Goal: Task Accomplishment & Management: Complete application form

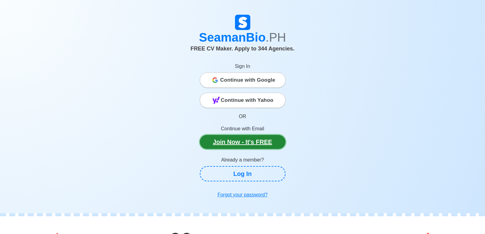
click at [262, 143] on link "Join Now - It's FREE" at bounding box center [243, 142] width 86 height 14
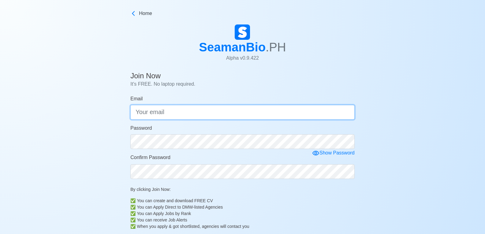
click at [176, 116] on input "Email" at bounding box center [242, 112] width 224 height 15
type input "[EMAIL_ADDRESS][DOMAIN_NAME]"
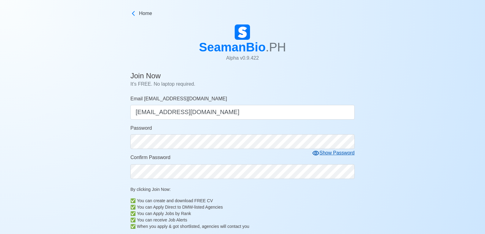
click at [337, 155] on div "Show Password" at bounding box center [333, 153] width 43 height 8
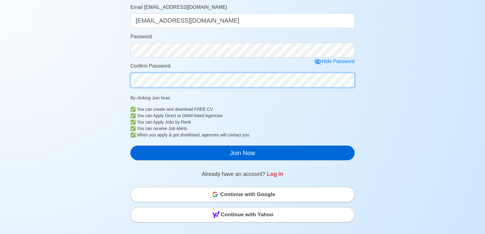
scroll to position [92, 0]
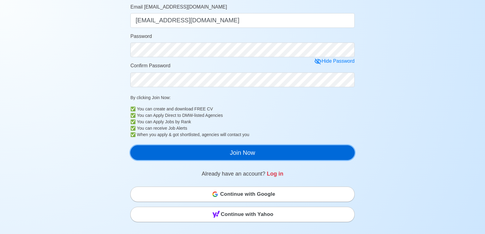
click at [207, 152] on button "Join Now" at bounding box center [242, 152] width 224 height 15
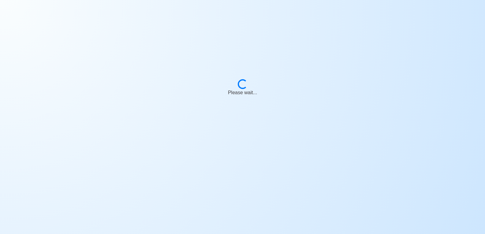
scroll to position [7, 0]
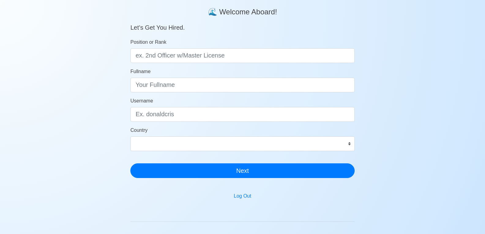
scroll to position [3, 0]
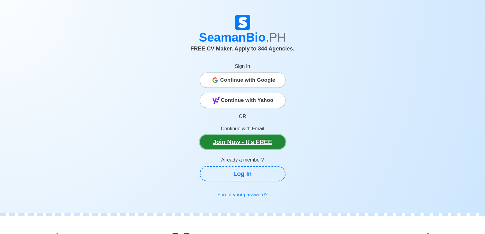
click at [254, 141] on link "Join Now - It's FREE" at bounding box center [243, 142] width 86 height 14
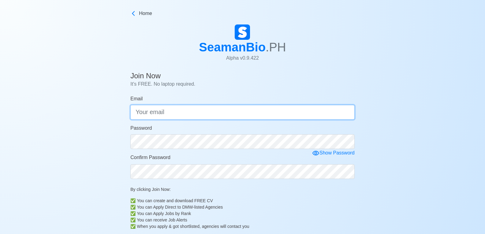
click at [149, 105] on input "Email" at bounding box center [242, 112] width 224 height 15
type input "maryiela.geoshipping@gmail.com"
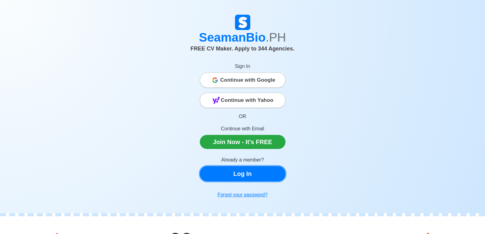
click at [249, 175] on link "Log In" at bounding box center [243, 173] width 86 height 15
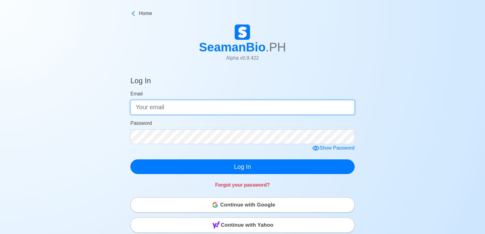
click at [192, 104] on input "Email" at bounding box center [242, 107] width 224 height 15
type input "maryiela.geoshipping@gmail.com"
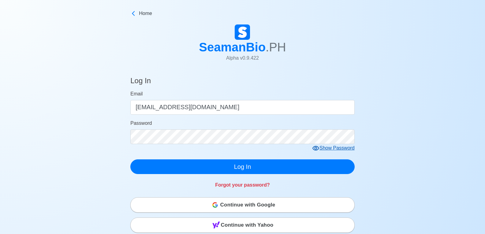
drag, startPoint x: 325, startPoint y: 152, endPoint x: 326, endPoint y: 147, distance: 5.4
click at [325, 151] on div "Show Password" at bounding box center [333, 149] width 43 height 8
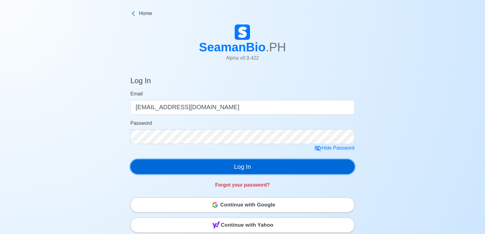
click at [236, 170] on button "Log In" at bounding box center [242, 167] width 224 height 15
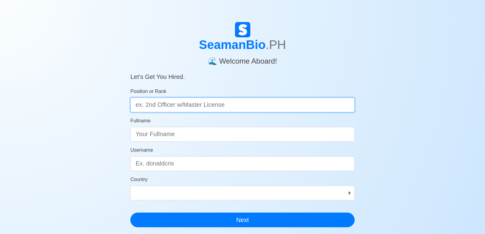
click at [157, 111] on input "Position or Rank" at bounding box center [242, 105] width 224 height 15
click at [173, 108] on input "Position or Rank" at bounding box center [242, 105] width 224 height 15
type input "h"
drag, startPoint x: 180, startPoint y: 101, endPoint x: 124, endPoint y: 98, distance: 56.1
click at [124, 98] on div "SeamanBio .PH 🌊 Welcome Aboard! Let’s Get You Hired. Position or Rank HIRING OF…" at bounding box center [242, 183] width 243 height 323
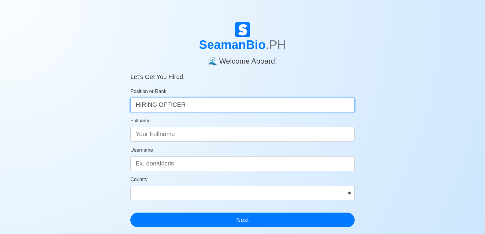
type input "HIRING OFFICER"
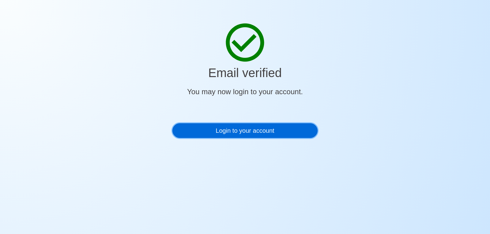
click at [235, 133] on link "Login to your account" at bounding box center [244, 130] width 145 height 15
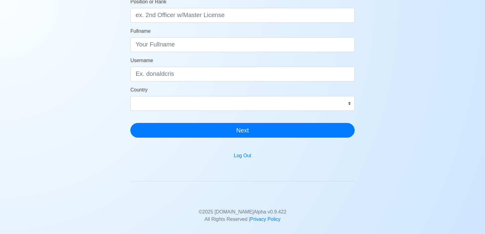
scroll to position [3, 0]
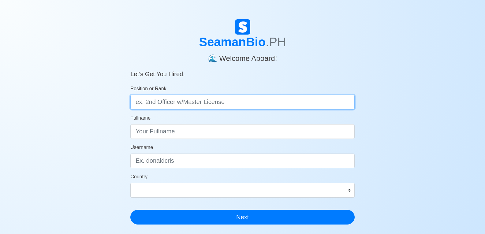
click at [179, 102] on input "Position or Rank" at bounding box center [242, 102] width 224 height 15
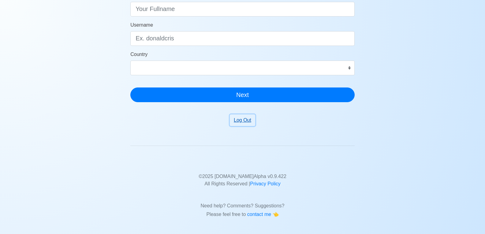
click at [243, 122] on button "Log Out" at bounding box center [242, 121] width 25 height 12
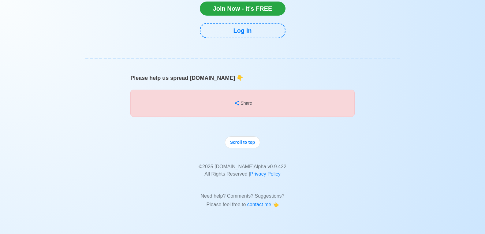
scroll to position [5266, 0]
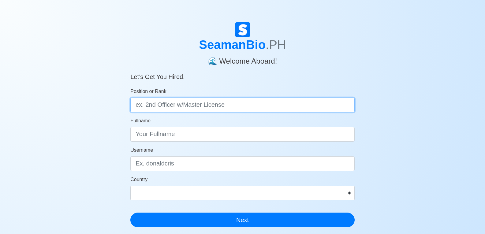
click at [173, 106] on input "Position or Rank" at bounding box center [242, 105] width 224 height 15
type input "CREWING OFFICER"
click at [130, 213] on button "Next" at bounding box center [242, 220] width 224 height 15
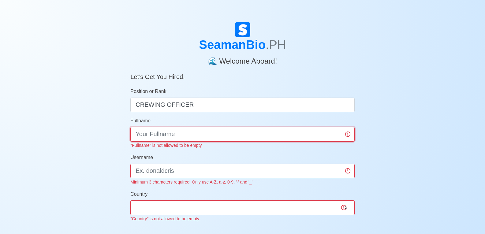
click at [178, 130] on input "Fullname" at bounding box center [242, 134] width 224 height 15
type input "g"
type input "Geo Shipping"
click at [215, 168] on input "Username" at bounding box center [242, 171] width 224 height 15
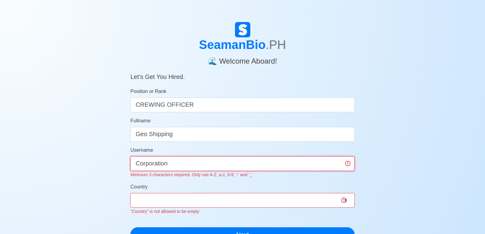
type input "Corporation"
click at [200, 201] on div "Country Afghanistan Åland Islands Albania Algeria American Samoa Andorra Angola…" at bounding box center [242, 199] width 224 height 32
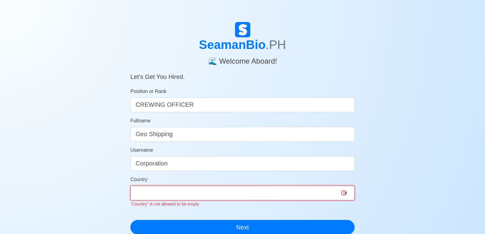
select select "PH"
click at [130, 186] on select "Afghanistan Åland Islands Albania Algeria American Samoa Andorra Angola Anguill…" at bounding box center [242, 193] width 224 height 15
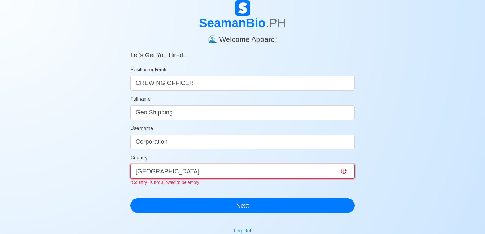
scroll to position [61, 0]
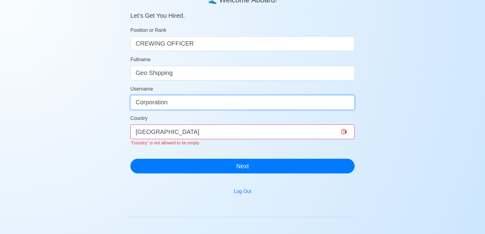
click at [321, 102] on input "Corporation" at bounding box center [242, 102] width 224 height 15
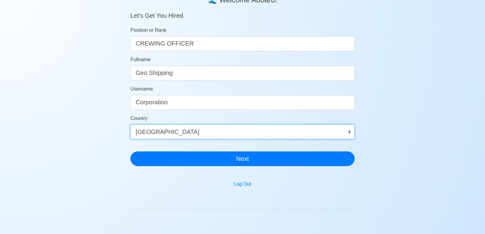
click at [315, 138] on select "Afghanistan Åland Islands Albania Algeria American Samoa Andorra Angola Anguill…" at bounding box center [242, 132] width 224 height 15
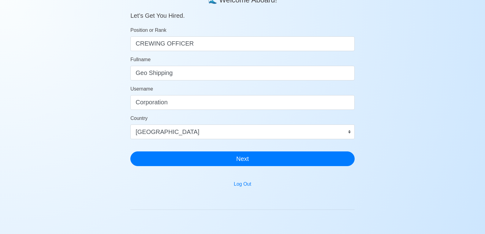
click at [458, 163] on div "SeamanBio .PH 🌊 Welcome Aboard! Let’s Get You Hired. Position or Rank CREWING O…" at bounding box center [242, 122] width 485 height 323
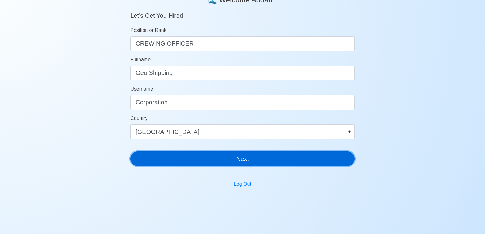
click at [288, 160] on button "Next" at bounding box center [242, 159] width 224 height 15
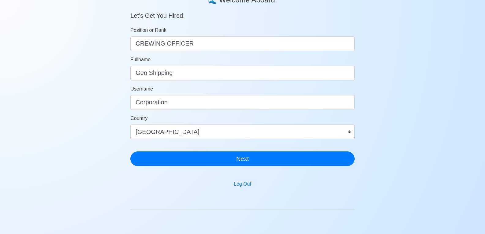
scroll to position [7, 0]
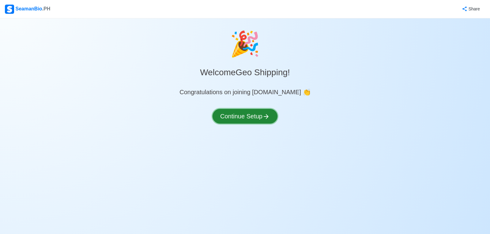
click at [247, 115] on button "Continue Setup" at bounding box center [245, 116] width 65 height 15
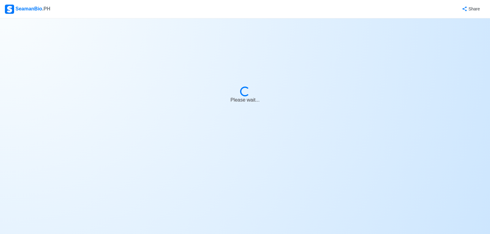
select select "Visible for Hiring"
select select "PH"
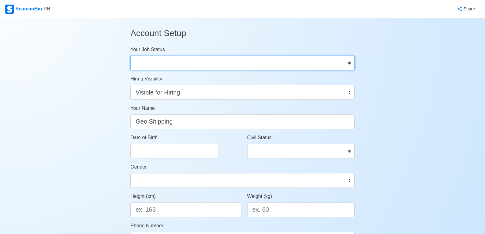
click at [176, 66] on select "Onboard Actively Looking for Job Not Looking for Job" at bounding box center [242, 63] width 224 height 15
select select "Actively Looking for Job"
click at [130, 56] on select "Onboard Actively Looking for Job Not Looking for Job" at bounding box center [242, 63] width 224 height 15
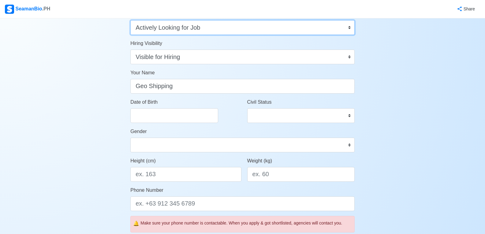
scroll to position [61, 0]
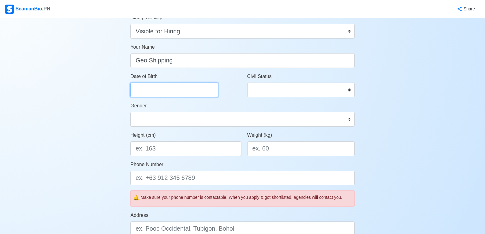
select select "****"
select select "*********"
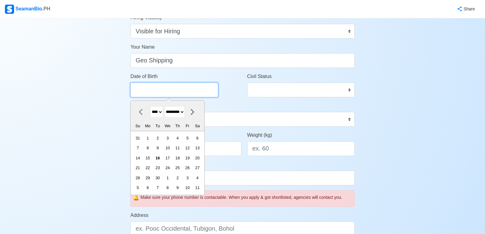
click at [199, 92] on input "Date of Birth" at bounding box center [174, 90] width 88 height 15
click at [163, 111] on select "**** **** **** **** **** **** **** **** **** **** **** **** **** **** **** ****…" at bounding box center [156, 112] width 13 height 12
select select "****"
click at [150, 106] on select "**** **** **** **** **** **** **** **** **** **** **** **** **** **** **** ****…" at bounding box center [156, 112] width 13 height 12
click at [179, 111] on select "******* ******** ***** ***** *** **** **** ****** ********* ******* ******** **…" at bounding box center [174, 112] width 21 height 12
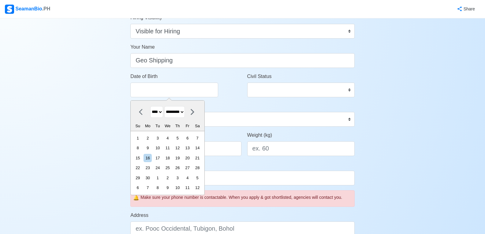
select select "******"
click at [167, 106] on select "******* ******** ***** ***** *** **** **** ****** ********* ******* ******** **…" at bounding box center [174, 112] width 21 height 12
click at [162, 177] on div "27" at bounding box center [158, 178] width 8 height 8
type input "08/27/1996"
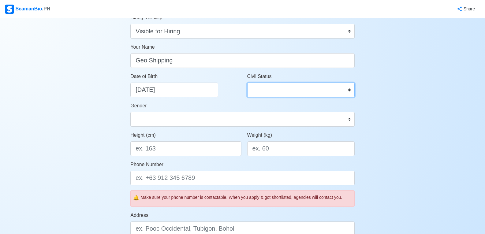
click at [283, 91] on select "Single Married Widowed Separated" at bounding box center [300, 90] width 107 height 15
select select "Single"
click at [247, 83] on select "Single Married Widowed Separated" at bounding box center [300, 90] width 107 height 15
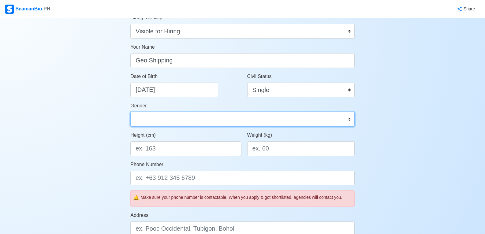
click at [194, 120] on select "Male Female" at bounding box center [242, 119] width 224 height 15
select select "[DEMOGRAPHIC_DATA]"
click at [130, 112] on select "Male Female" at bounding box center [242, 119] width 224 height 15
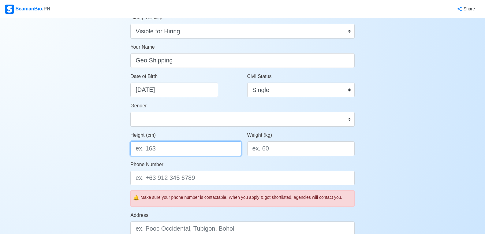
click at [200, 145] on input "Height (cm)" at bounding box center [185, 148] width 111 height 15
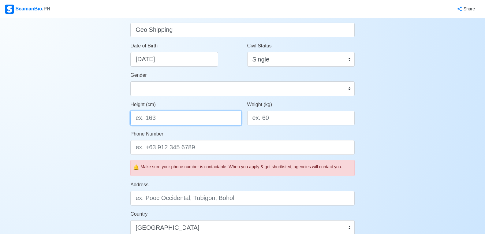
click at [183, 116] on input "Height (cm)" at bounding box center [185, 118] width 111 height 15
type input "162"
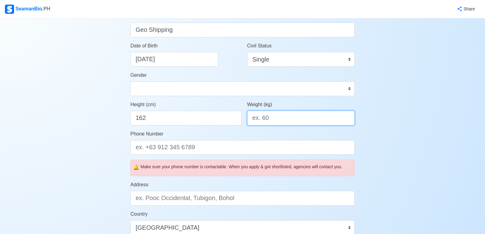
click at [301, 114] on input "Weight (kg)" at bounding box center [300, 118] width 107 height 15
type input "85"
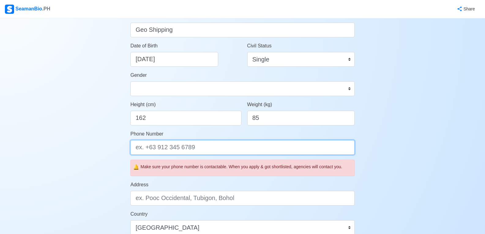
click at [164, 149] on input "Phone Number" at bounding box center [242, 147] width 224 height 15
type input "[PHONE_NUMBER]"
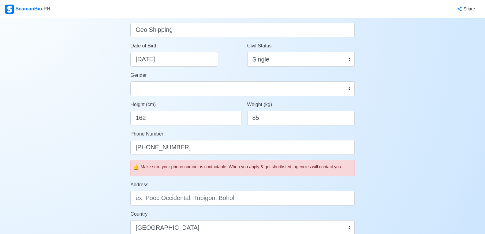
click at [197, 183] on div "Address" at bounding box center [242, 193] width 224 height 24
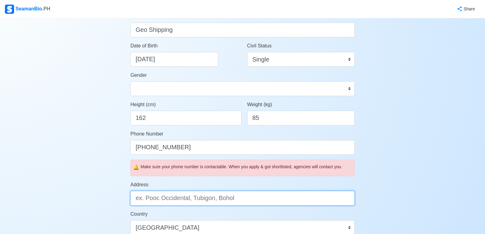
click at [227, 197] on input "Address" at bounding box center [242, 198] width 224 height 15
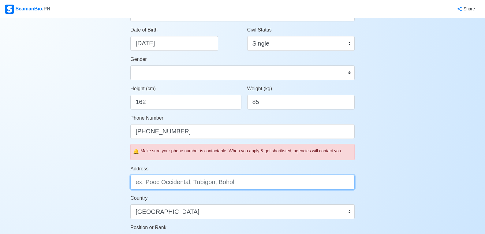
scroll to position [122, 0]
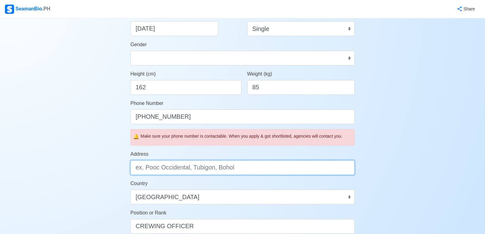
click at [221, 168] on input "Address" at bounding box center [242, 167] width 224 height 15
type input "Bonifacio Global City"
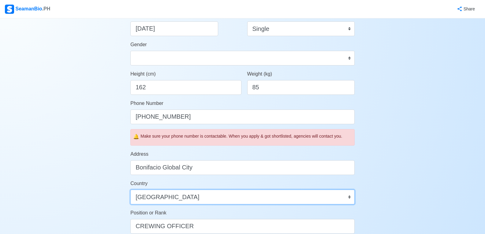
click at [198, 200] on select "Afghanistan Åland Islands Albania Algeria American Samoa Andorra Angola Anguill…" at bounding box center [242, 197] width 224 height 15
click at [130, 190] on select "Afghanistan Åland Islands Albania Algeria American Samoa Andorra Angola Anguill…" at bounding box center [242, 197] width 224 height 15
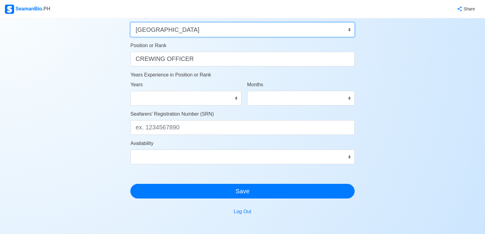
scroll to position [306, 0]
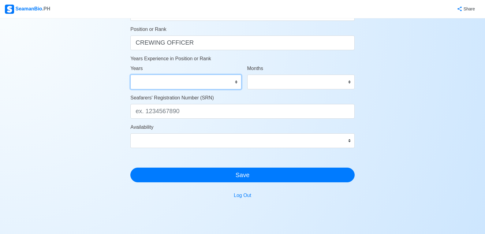
click at [208, 77] on select "0 1 2 3 4 5 6 7 8 9 10 11 12 13 14 15 16 17 18 19 20 21 22 23 24 25 26 27 28 29…" at bounding box center [185, 82] width 111 height 15
select select "3"
click at [130, 75] on select "0 1 2 3 4 5 6 7 8 9 10 11 12 13 14 15 16 17 18 19 20 21 22 23 24 25 26 27 28 29…" at bounding box center [185, 82] width 111 height 15
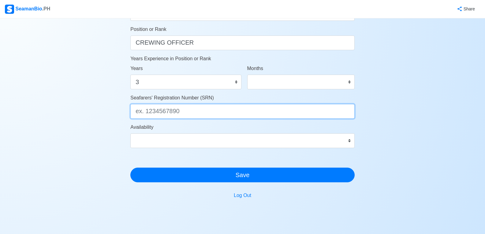
click at [183, 113] on input "Seafarers' Registration Number (SRN)" at bounding box center [242, 111] width 224 height 15
type input "n"
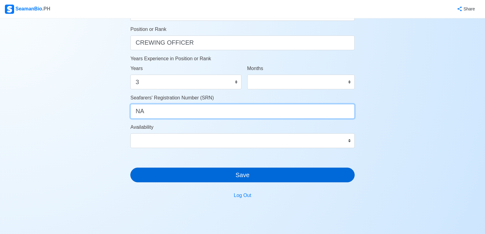
type input "NA"
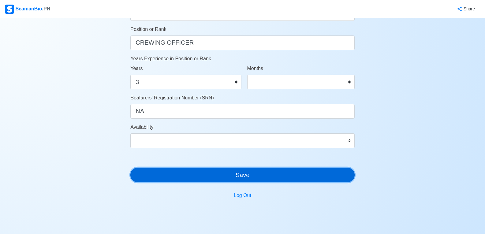
click at [267, 176] on button "Save" at bounding box center [242, 175] width 224 height 15
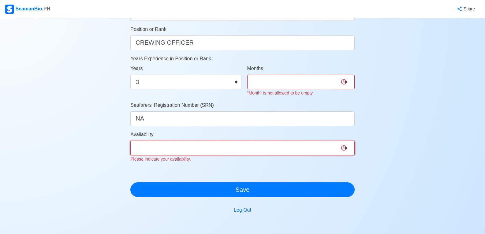
click at [256, 147] on select "Immediate Oct 2025 Nov 2025 Dec 2025 Jan 2026 Feb 2026 Mar 2026 Apr 2026 May 20…" at bounding box center [242, 148] width 224 height 15
select select "4102416000000"
click at [130, 141] on select "Immediate Oct 2025 Nov 2025 Dec 2025 Jan 2026 Feb 2026 Mar 2026 Apr 2026 May 20…" at bounding box center [242, 148] width 224 height 15
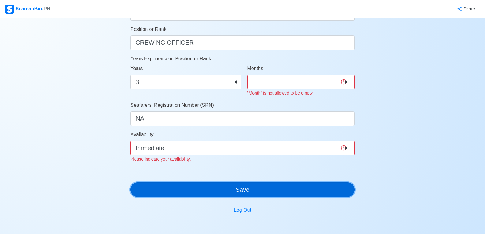
click at [212, 188] on button "Save" at bounding box center [242, 190] width 224 height 15
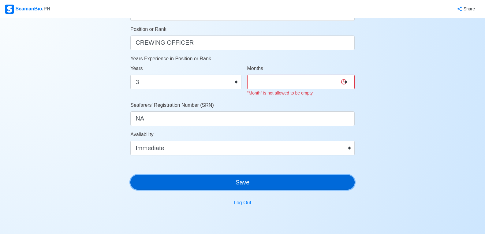
click at [271, 186] on button "Save" at bounding box center [242, 182] width 224 height 15
click at [240, 182] on button "Save" at bounding box center [242, 182] width 224 height 15
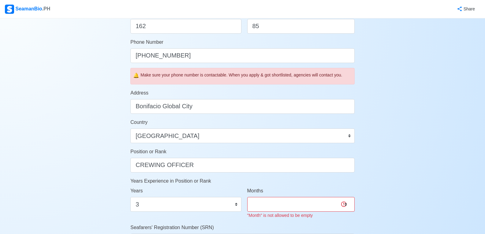
scroll to position [245, 0]
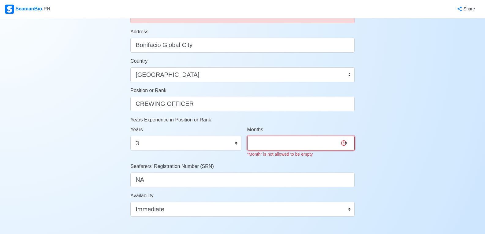
click at [278, 149] on select "0 1 2 3 4 5 6 7 8 9 10 11" at bounding box center [300, 143] width 107 height 15
select select "0"
click at [247, 136] on select "0 1 2 3 4 5 6 7 8 9 10 11" at bounding box center [300, 143] width 107 height 15
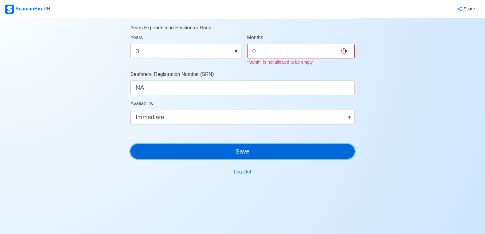
scroll to position [330, 0]
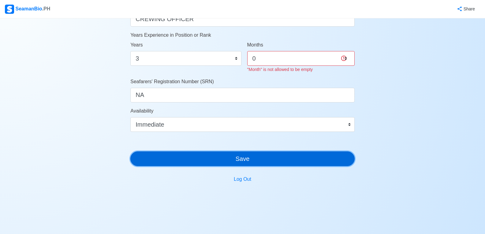
click at [247, 152] on button "Save" at bounding box center [242, 159] width 224 height 15
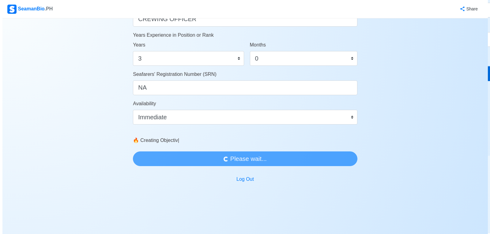
scroll to position [0, 0]
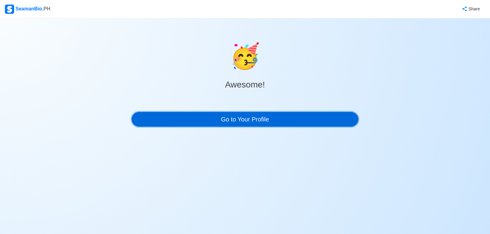
click at [278, 113] on link "Go to Your Profile" at bounding box center [245, 119] width 227 height 15
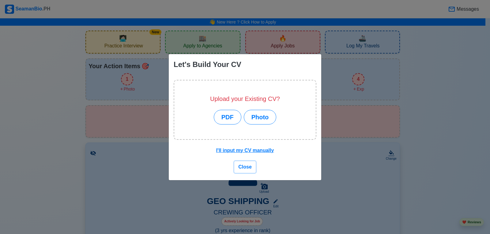
click at [246, 167] on span "Close" at bounding box center [244, 166] width 13 height 5
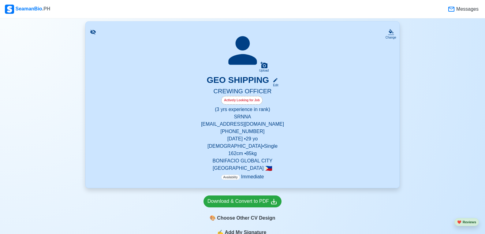
scroll to position [122, 0]
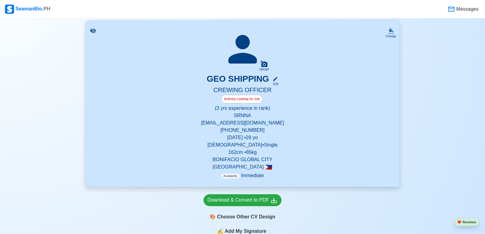
click at [250, 100] on div "Actively Looking for Job" at bounding box center [241, 99] width 41 height 9
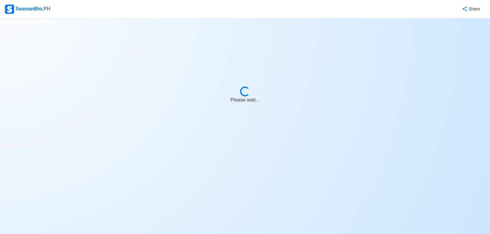
select select "Actively Looking for Job"
select select "Visible for Hiring"
select select "Single"
select select "[DEMOGRAPHIC_DATA]"
select select "PH"
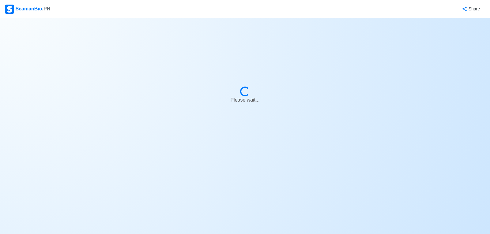
select select "3"
select select "0"
select select "4102416000000"
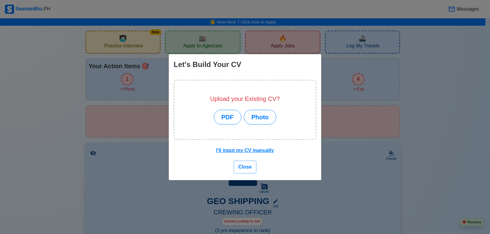
click at [247, 168] on span "Close" at bounding box center [244, 166] width 13 height 5
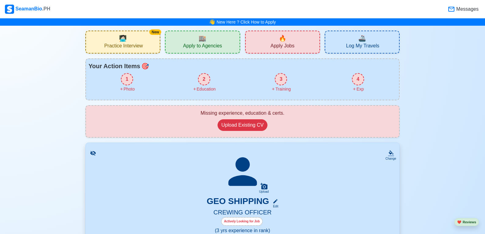
click at [288, 50] on span "Apply Jobs" at bounding box center [283, 47] width 24 height 8
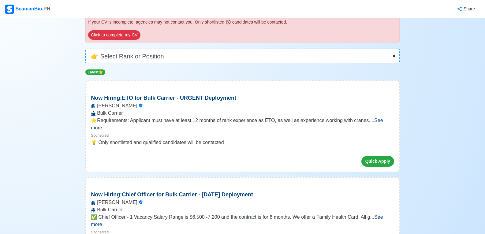
scroll to position [122, 0]
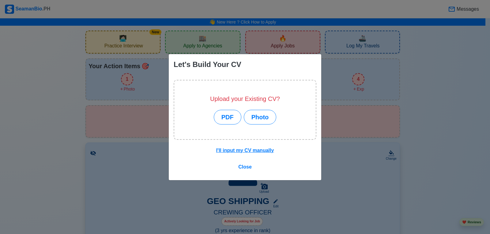
click at [43, 89] on div "Let's Build Your CV Upload your Existing CV? PDF Photo I'll input my CV manuall…" at bounding box center [245, 117] width 490 height 234
click at [239, 168] on span "Close" at bounding box center [244, 166] width 13 height 5
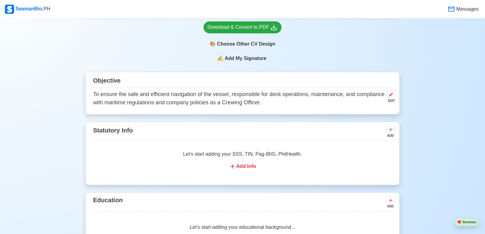
scroll to position [306, 0]
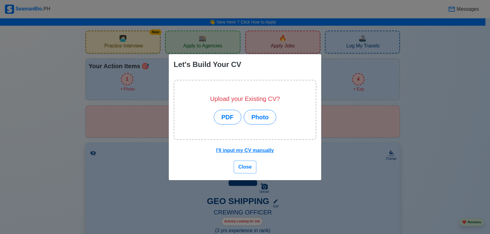
click at [242, 164] on span "Close" at bounding box center [244, 166] width 13 height 5
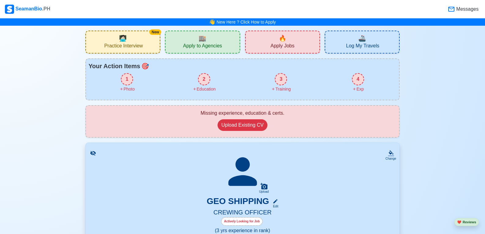
click at [465, 13] on div "Messages" at bounding box center [464, 9] width 32 height 8
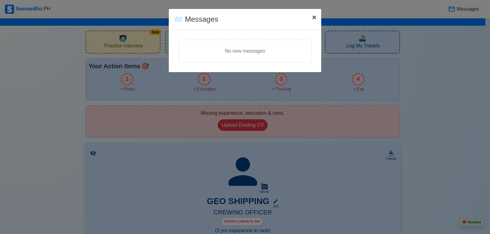
click at [312, 17] on span "×" at bounding box center [314, 17] width 4 height 8
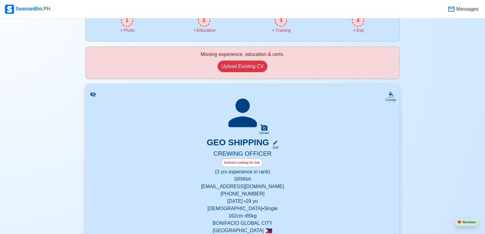
scroll to position [61, 0]
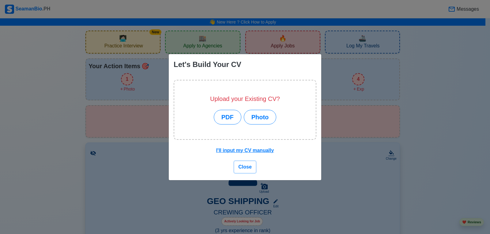
click at [249, 171] on button "Close" at bounding box center [244, 167] width 21 height 12
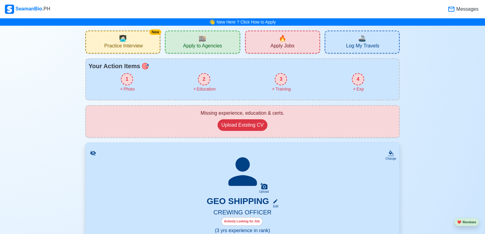
click at [139, 42] on div "New 🧑🏻‍💻 Practice Interview" at bounding box center [122, 42] width 75 height 23
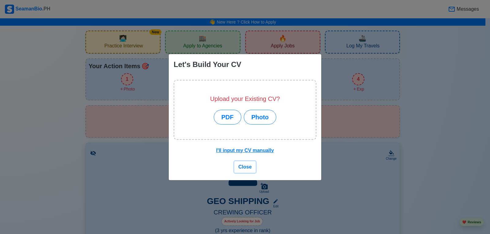
click at [250, 168] on span "Close" at bounding box center [244, 166] width 13 height 5
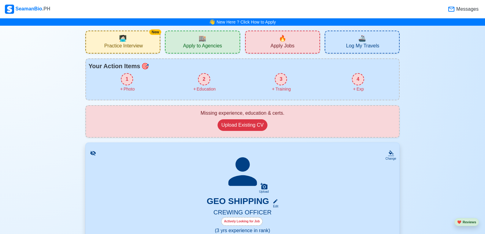
click at [211, 41] on div "🏬 Apply to Agencies" at bounding box center [202, 42] width 75 height 23
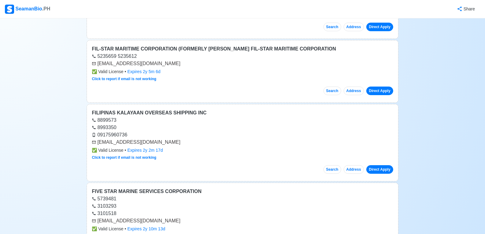
scroll to position [582, 0]
